Goal: Find specific page/section: Find specific page/section

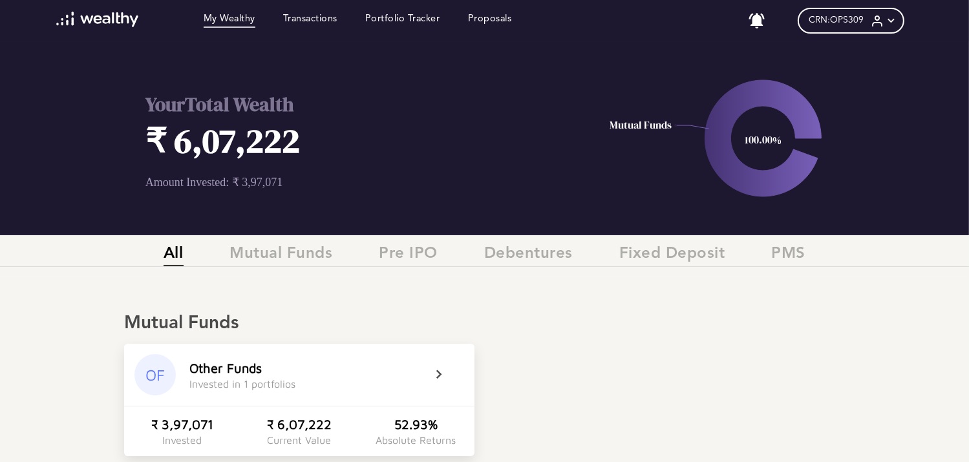
scroll to position [0, 10]
click at [305, 18] on link "Transactions" at bounding box center [310, 21] width 54 height 14
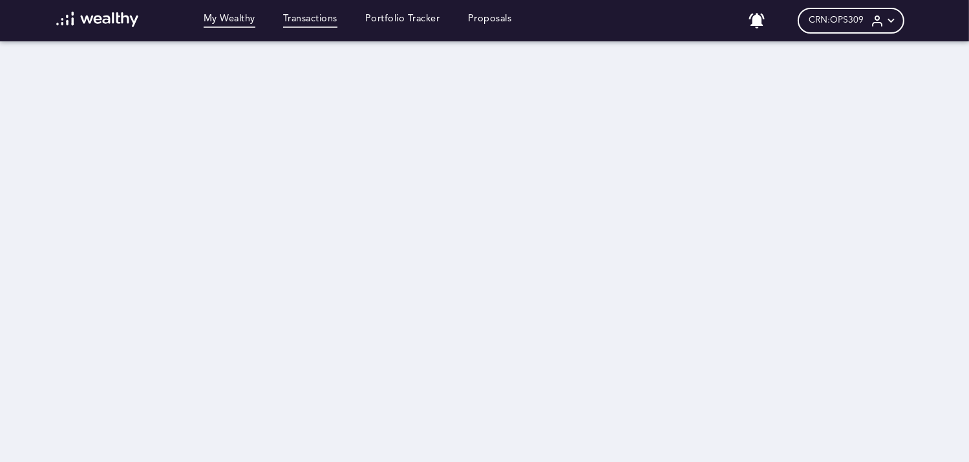
scroll to position [0, 10]
